Goal: Use online tool/utility: Utilize a website feature to perform a specific function

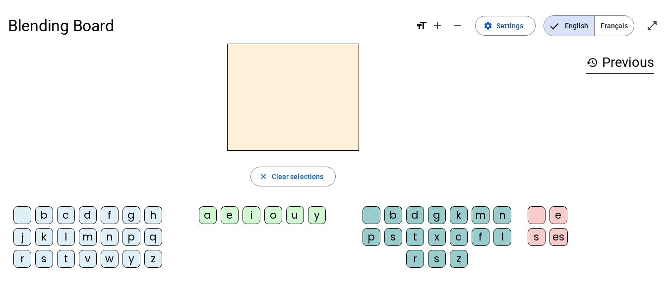
click at [168, 151] on div "close Clear selections b c d f g h j k l m n p q r s t v w y z a e i o u y b d …" at bounding box center [293, 160] width 570 height 232
click at [41, 217] on div "b" at bounding box center [44, 215] width 18 height 18
click at [69, 237] on div "l" at bounding box center [66, 237] width 18 height 18
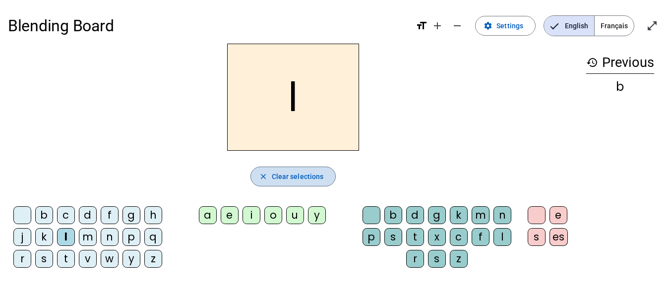
click at [288, 178] on span "Clear selections" at bounding box center [298, 176] width 52 height 12
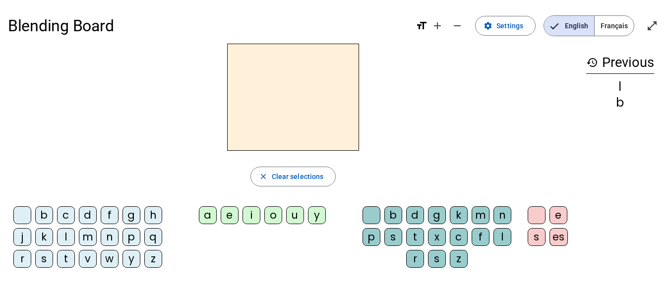
click at [68, 219] on div "c" at bounding box center [66, 215] width 18 height 18
click at [68, 236] on div "l" at bounding box center [66, 237] width 18 height 18
click at [231, 219] on div "e" at bounding box center [230, 215] width 18 height 18
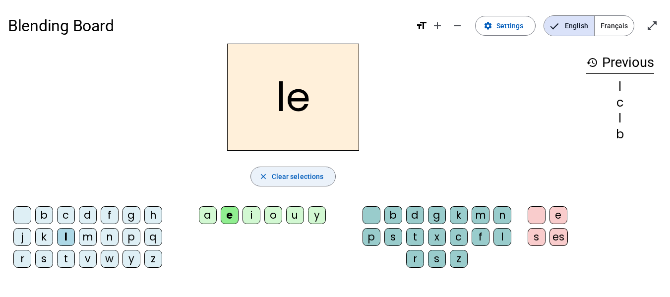
click at [277, 173] on span "Clear selections" at bounding box center [298, 176] width 52 height 12
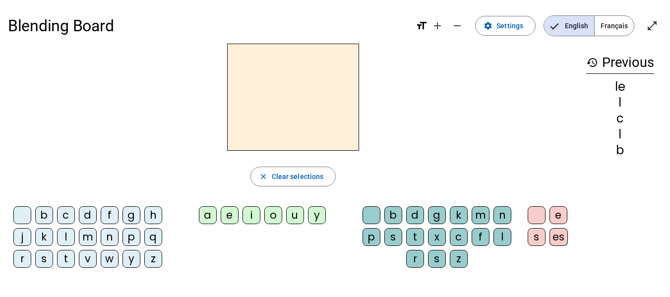
click at [46, 213] on div "b" at bounding box center [44, 215] width 18 height 18
click at [67, 236] on div "l" at bounding box center [66, 237] width 18 height 18
click at [224, 212] on div "e" at bounding box center [230, 215] width 18 height 18
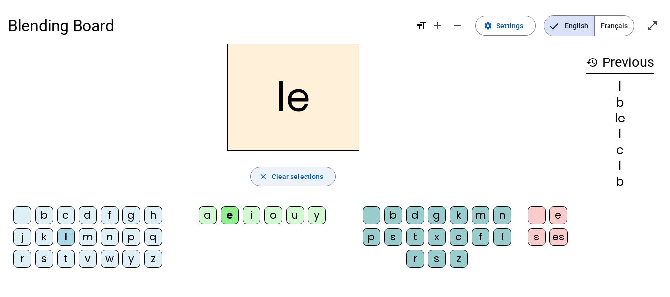
click at [307, 173] on span "Clear selections" at bounding box center [298, 176] width 52 height 12
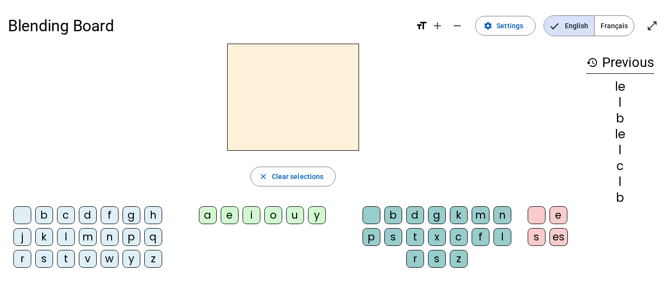
click at [415, 218] on div "d" at bounding box center [415, 215] width 18 height 18
click at [228, 214] on div "e" at bounding box center [230, 215] width 18 height 18
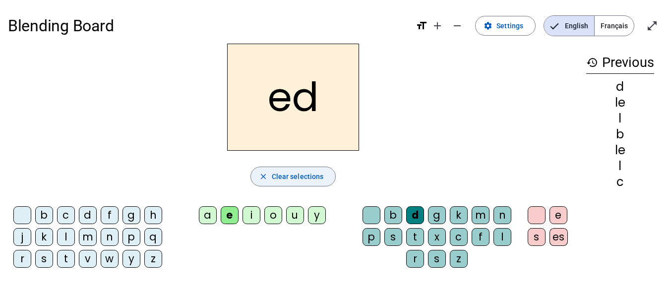
click at [306, 171] on span "Clear selections" at bounding box center [298, 176] width 52 height 12
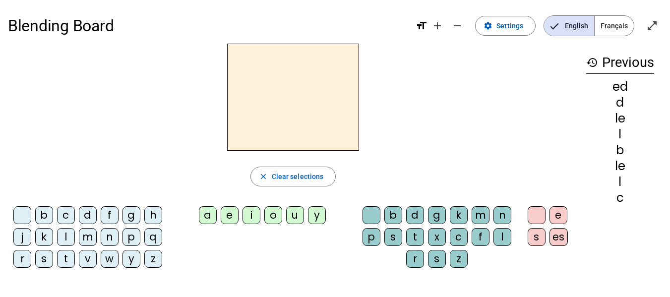
click at [86, 214] on div "d" at bounding box center [88, 215] width 18 height 18
click at [232, 216] on div "e" at bounding box center [230, 215] width 18 height 18
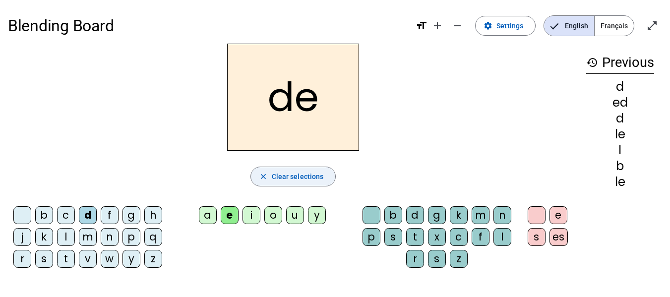
click at [291, 178] on span "Clear selections" at bounding box center [298, 176] width 52 height 12
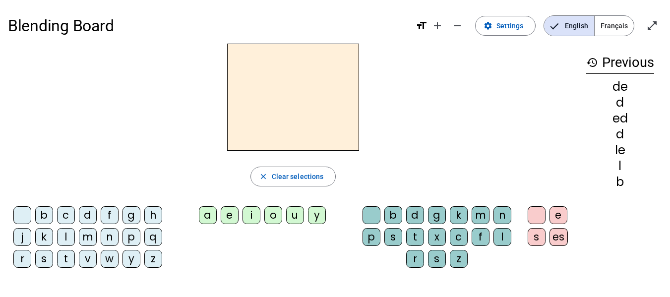
click at [111, 216] on div "f" at bounding box center [110, 215] width 18 height 18
click at [67, 235] on div "l" at bounding box center [66, 237] width 18 height 18
click at [207, 212] on div "a" at bounding box center [208, 215] width 18 height 18
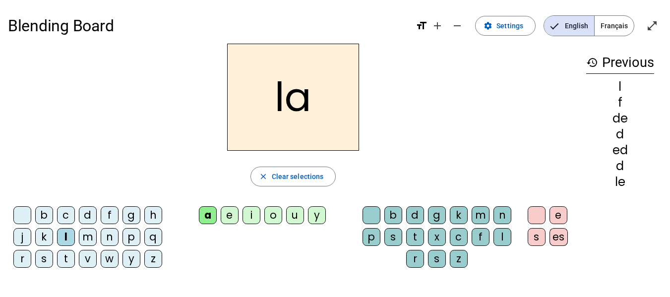
click at [65, 216] on div "c" at bounding box center [66, 215] width 18 height 18
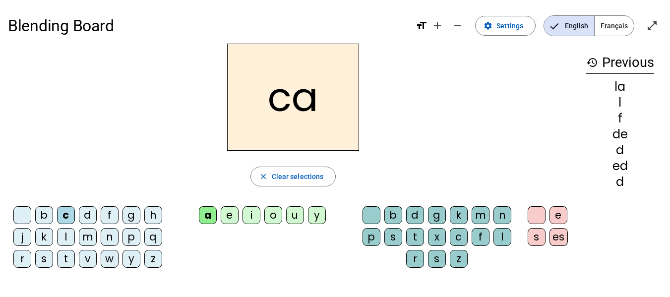
drag, startPoint x: 280, startPoint y: 177, endPoint x: 491, endPoint y: 112, distance: 221.5
click at [491, 112] on div "ca" at bounding box center [293, 97] width 570 height 107
click at [277, 176] on span "Clear selections" at bounding box center [298, 176] width 52 height 12
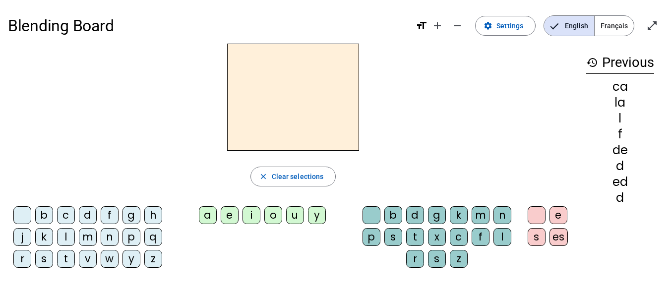
click at [90, 238] on div "m" at bounding box center [88, 237] width 18 height 18
click at [207, 212] on div "a" at bounding box center [208, 215] width 18 height 18
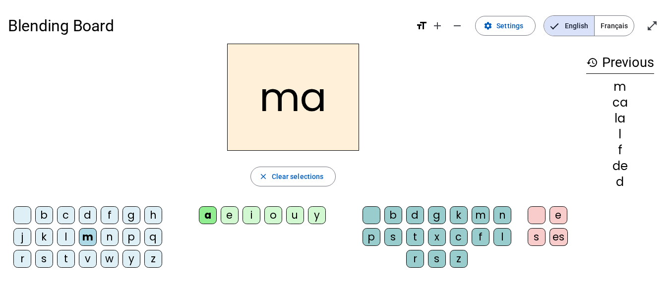
click at [66, 236] on div "l" at bounding box center [66, 237] width 18 height 18
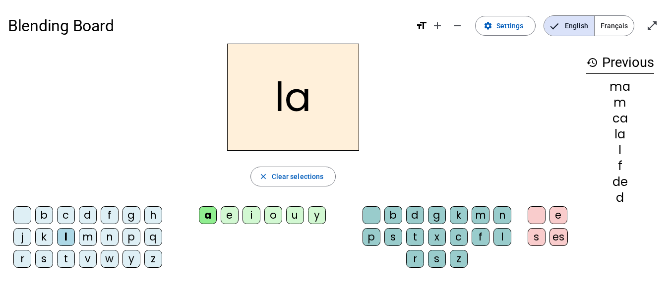
click at [228, 213] on div "e" at bounding box center [230, 215] width 18 height 18
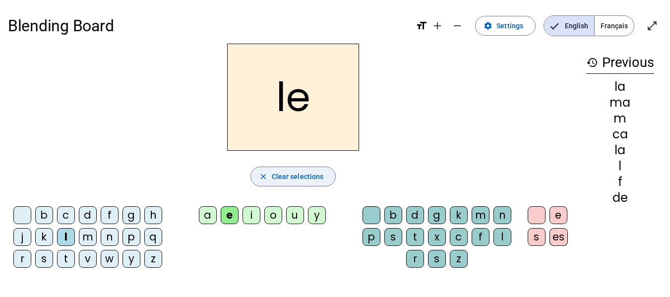
click at [280, 177] on span "Clear selections" at bounding box center [298, 176] width 52 height 12
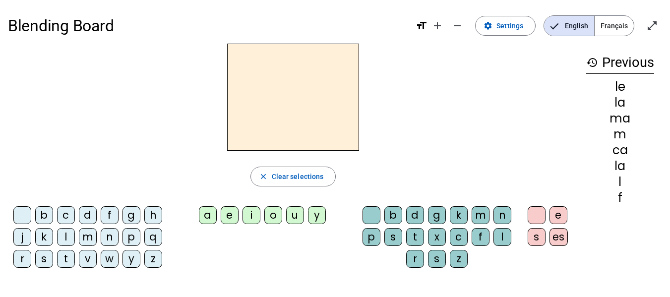
click at [64, 236] on div "l" at bounding box center [66, 237] width 18 height 18
click at [205, 214] on div "a" at bounding box center [208, 215] width 18 height 18
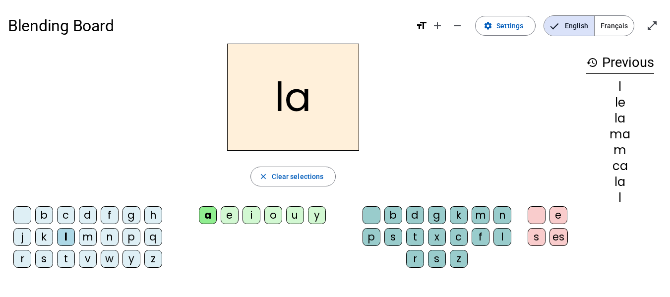
click at [255, 212] on div "i" at bounding box center [251, 215] width 18 height 18
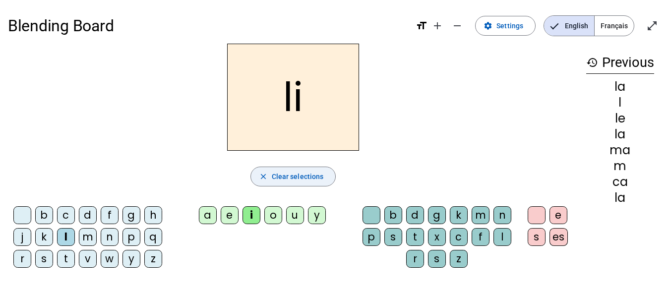
click at [304, 170] on span "button" at bounding box center [293, 177] width 85 height 24
